Goal: Navigation & Orientation: Find specific page/section

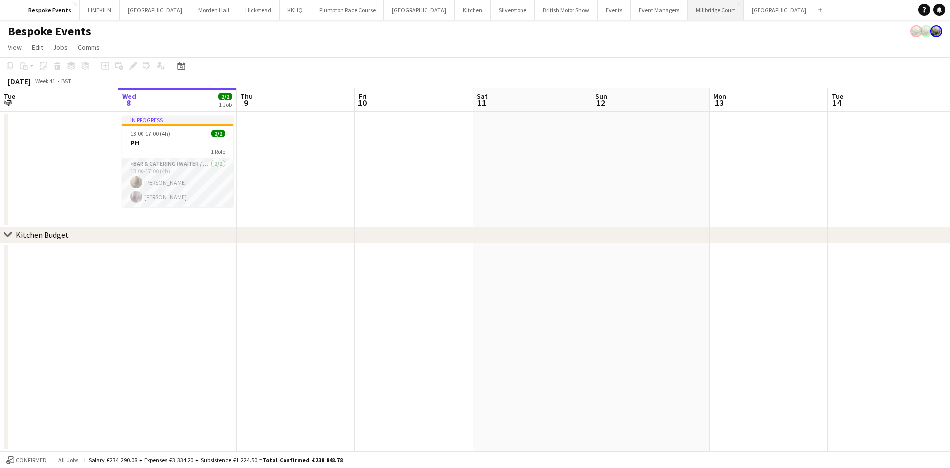
click at [688, 15] on button "[GEOGRAPHIC_DATA]" at bounding box center [716, 9] width 56 height 19
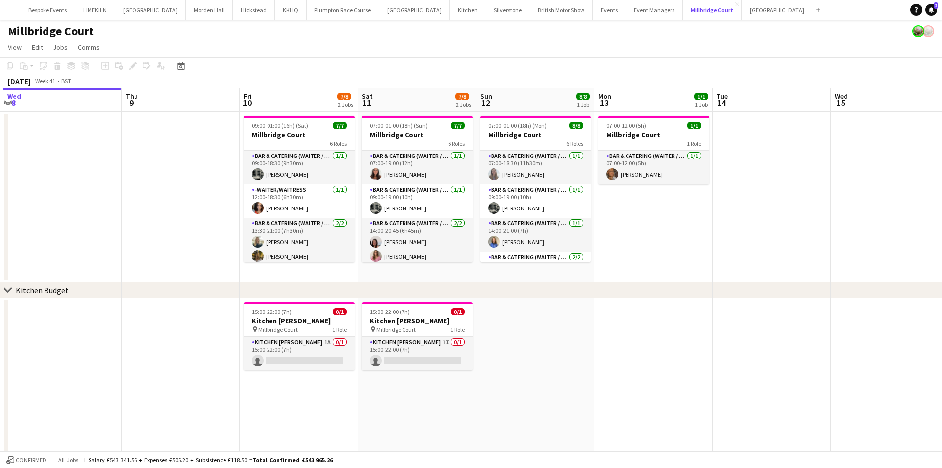
scroll to position [0, 352]
click at [314, 362] on app-card-role "Kitchen [PERSON_NAME] 1A 0/1 15:00-22:00 (7h) single-neutral-actions" at bounding box center [298, 353] width 111 height 34
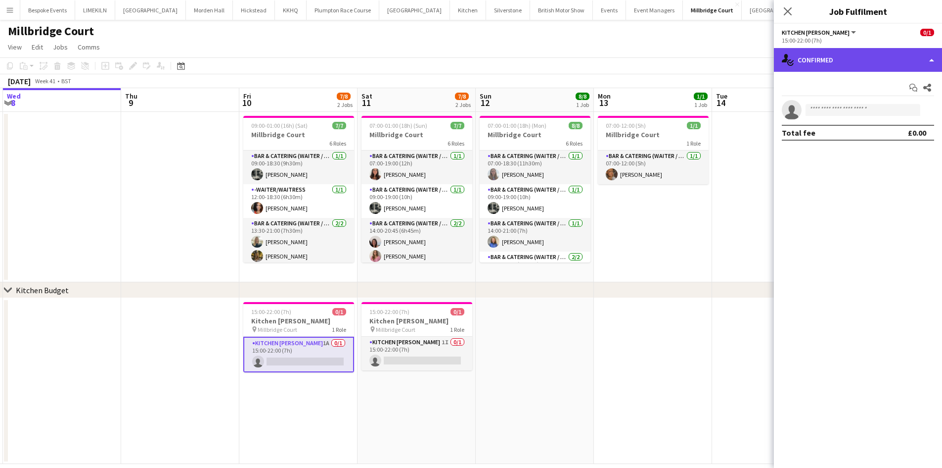
click at [902, 55] on div "single-neutral-actions-check-2 Confirmed" at bounding box center [858, 60] width 168 height 24
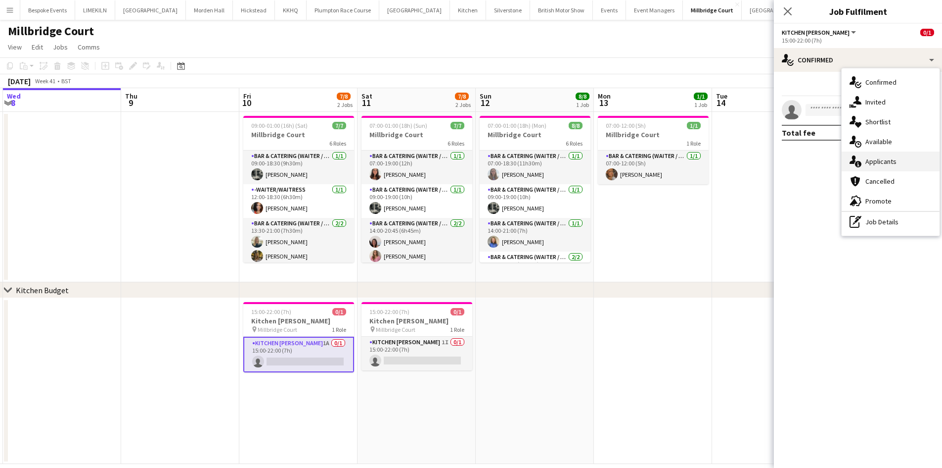
click at [915, 161] on div "single-neutral-actions-information Applicants" at bounding box center [891, 161] width 98 height 20
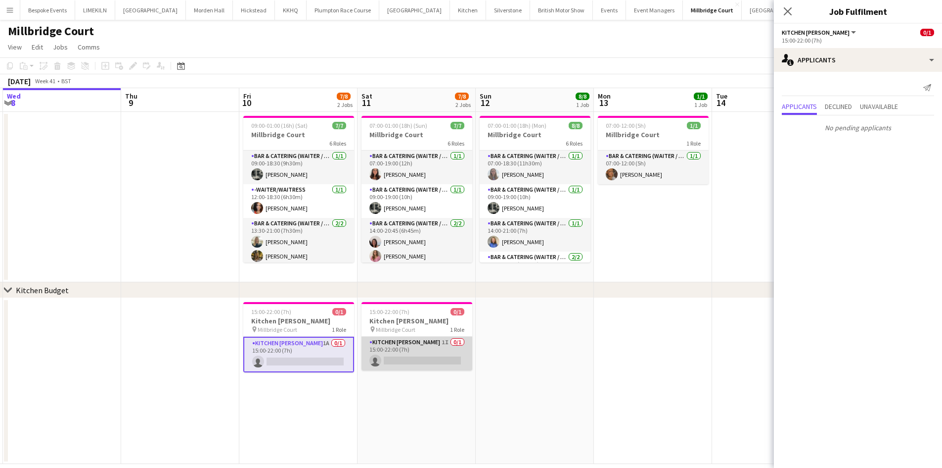
click at [421, 363] on app-card-role "Kitchen [PERSON_NAME] 1I 0/1 15:00-22:00 (7h) single-neutral-actions" at bounding box center [417, 353] width 111 height 34
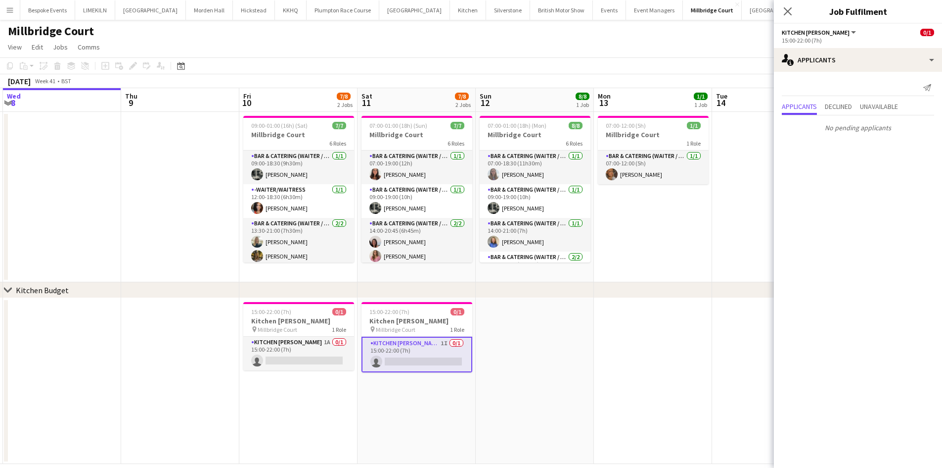
click at [587, 354] on app-date-cell at bounding box center [535, 381] width 118 height 166
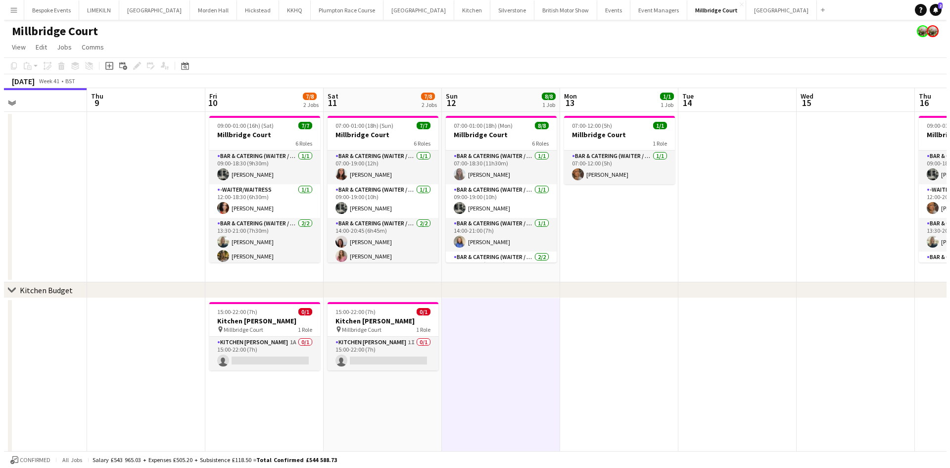
scroll to position [0, 271]
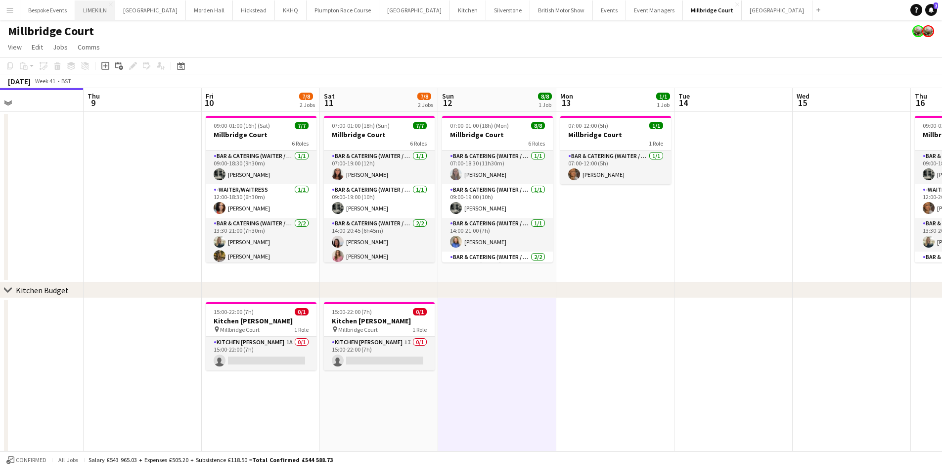
click at [94, 17] on button "LIMEKILN Close" at bounding box center [95, 9] width 40 height 19
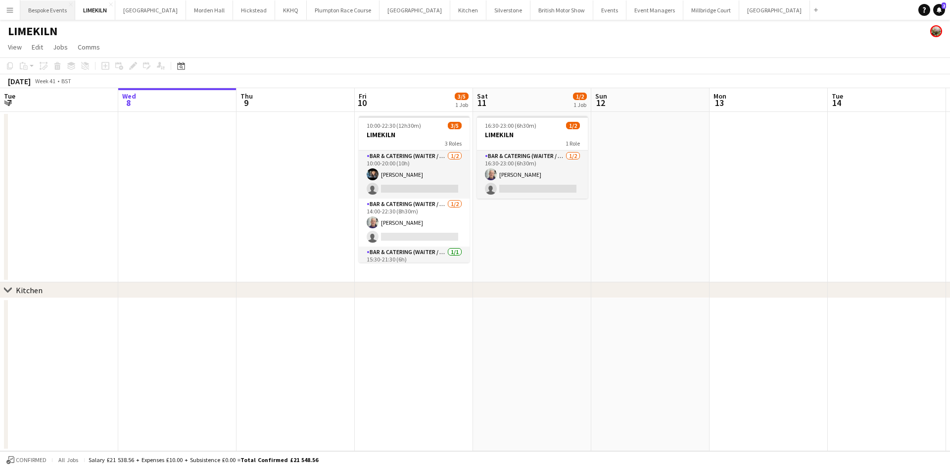
click at [61, 13] on button "Bespoke Events Close" at bounding box center [47, 9] width 55 height 19
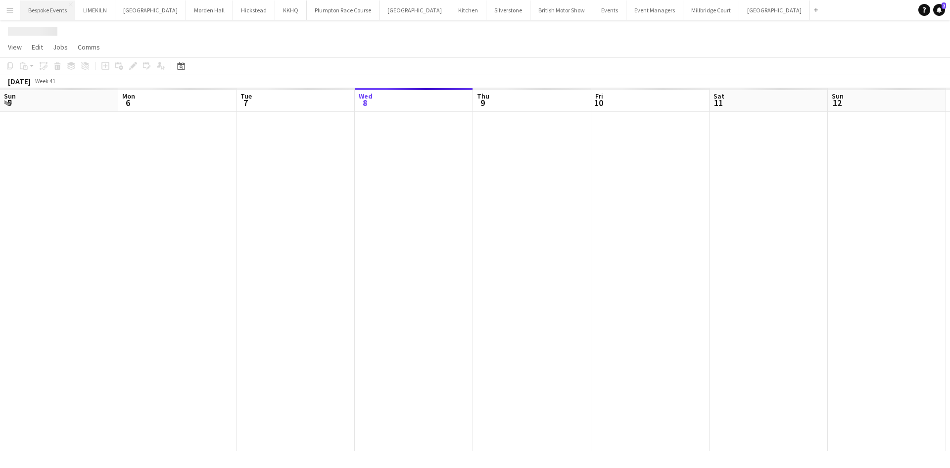
scroll to position [0, 236]
